Goal: Information Seeking & Learning: Learn about a topic

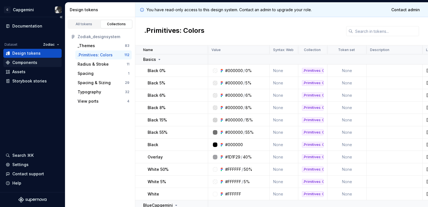
click at [27, 59] on div "Components" at bounding box center [32, 62] width 58 height 9
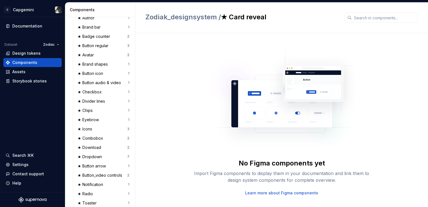
scroll to position [10, 0]
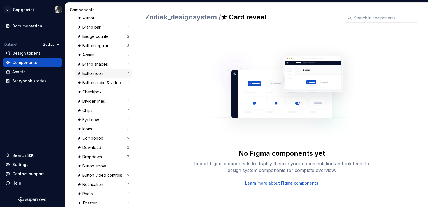
click at [91, 75] on div "★ Button icon" at bounding box center [92, 74] width 28 height 6
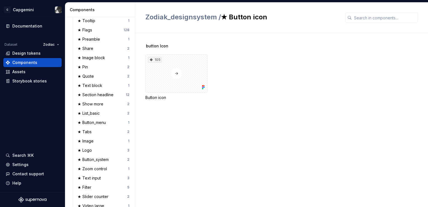
scroll to position [306, 0]
click at [98, 133] on div "★ Tabs" at bounding box center [103, 132] width 50 height 6
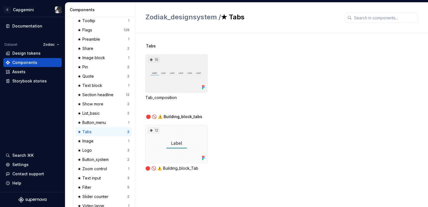
click at [170, 76] on div "10" at bounding box center [176, 73] width 62 height 38
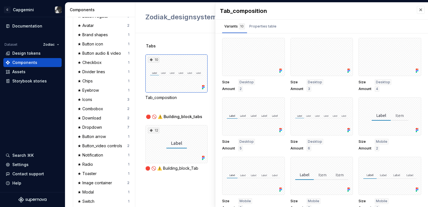
scroll to position [84, 0]
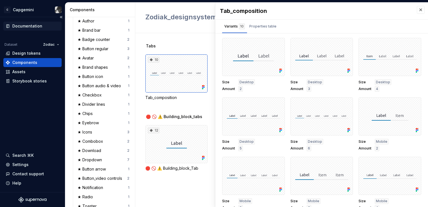
click at [33, 26] on div "Documentation" at bounding box center [27, 26] width 30 height 6
